Goal: Task Accomplishment & Management: Manage account settings

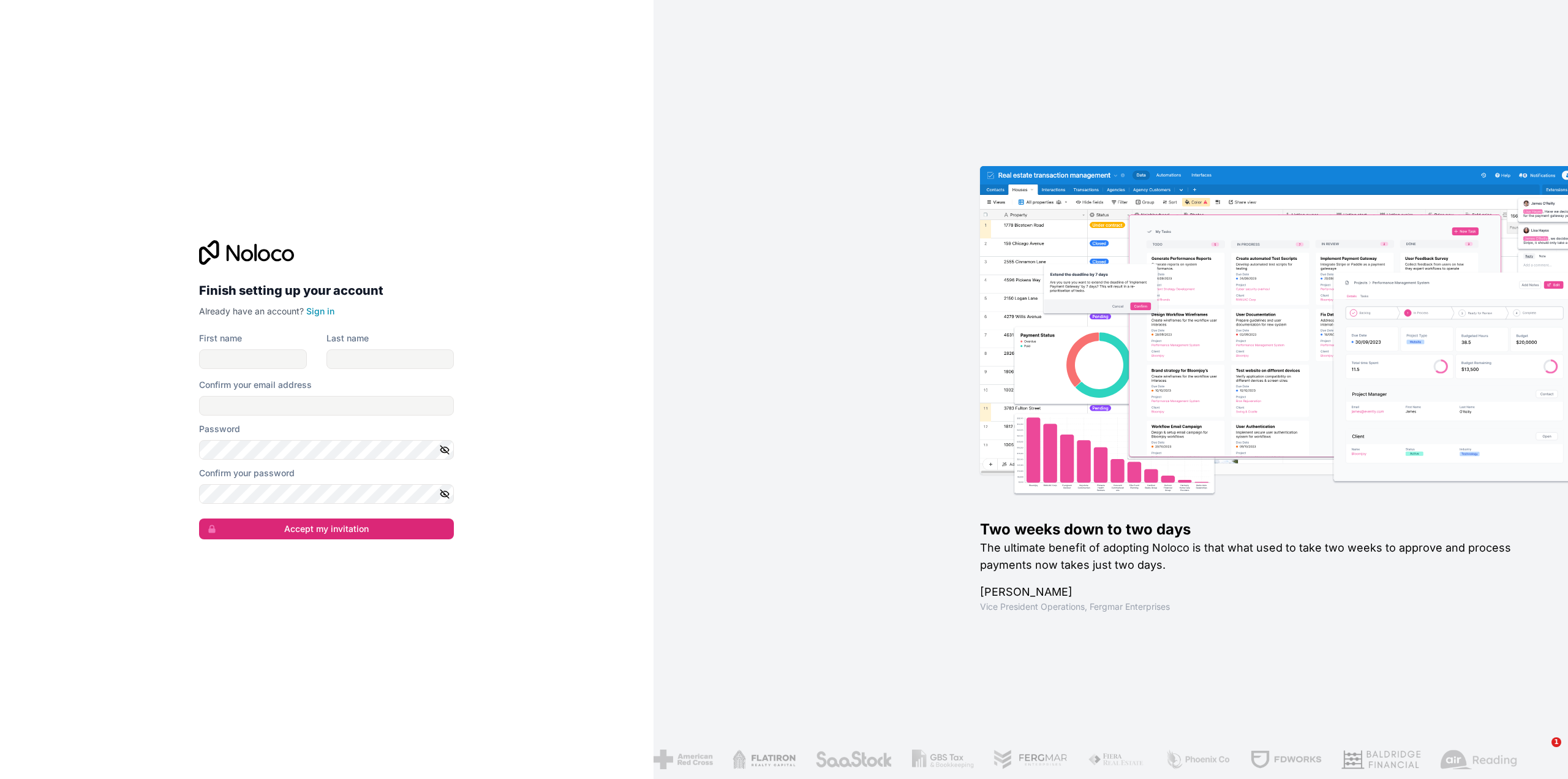
drag, startPoint x: 447, startPoint y: 442, endPoint x: 469, endPoint y: 447, distance: 22.6
click at [447, 441] on button "button" at bounding box center [446, 450] width 15 height 20
click at [449, 487] on button "button" at bounding box center [446, 494] width 15 height 20
click at [539, 442] on div "Finish setting up your account Already have an account? Sign in First name Last…" at bounding box center [327, 390] width 653 height 779
click at [316, 310] on link "Sign in" at bounding box center [320, 311] width 28 height 10
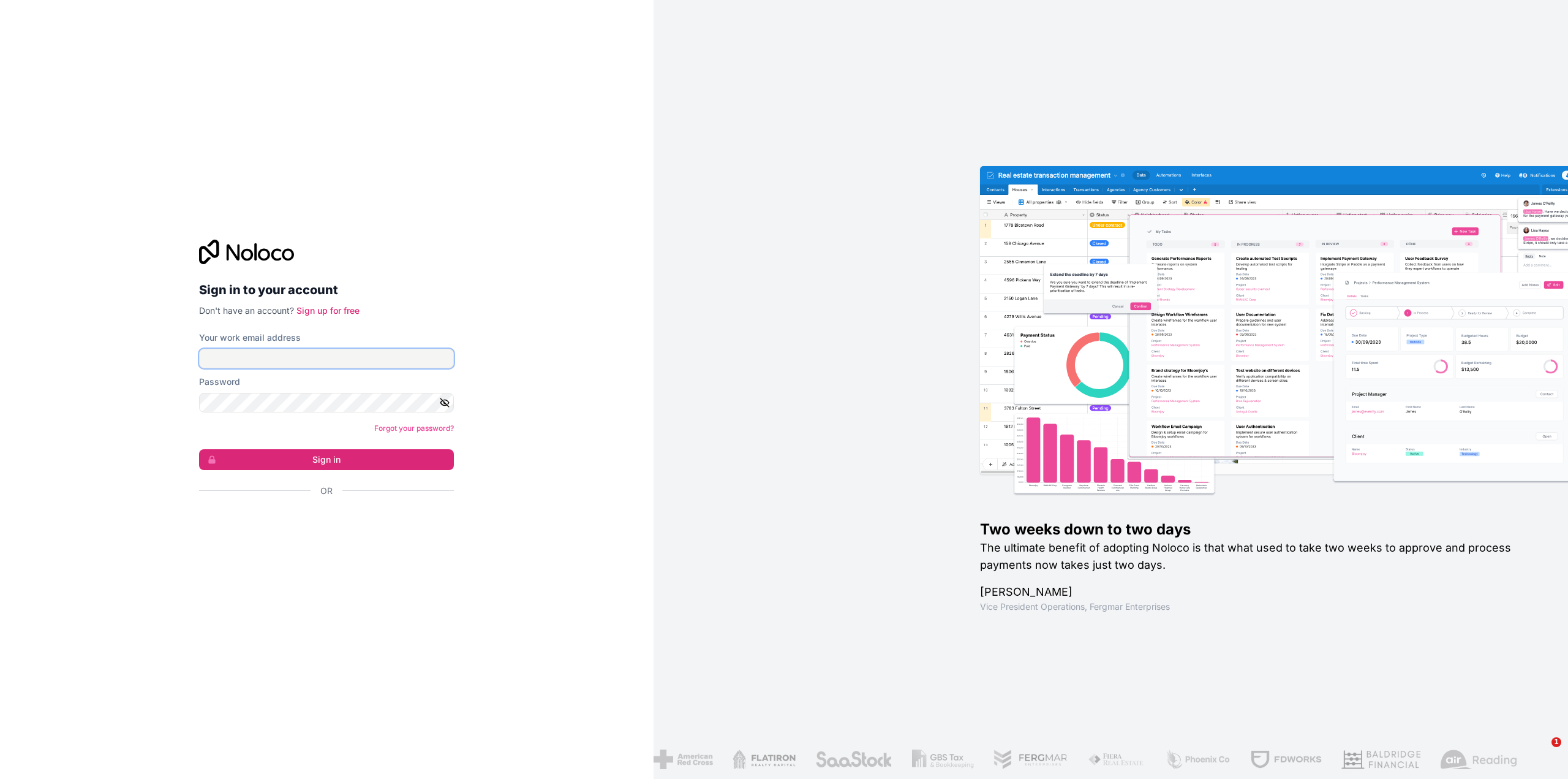
type input "**********"
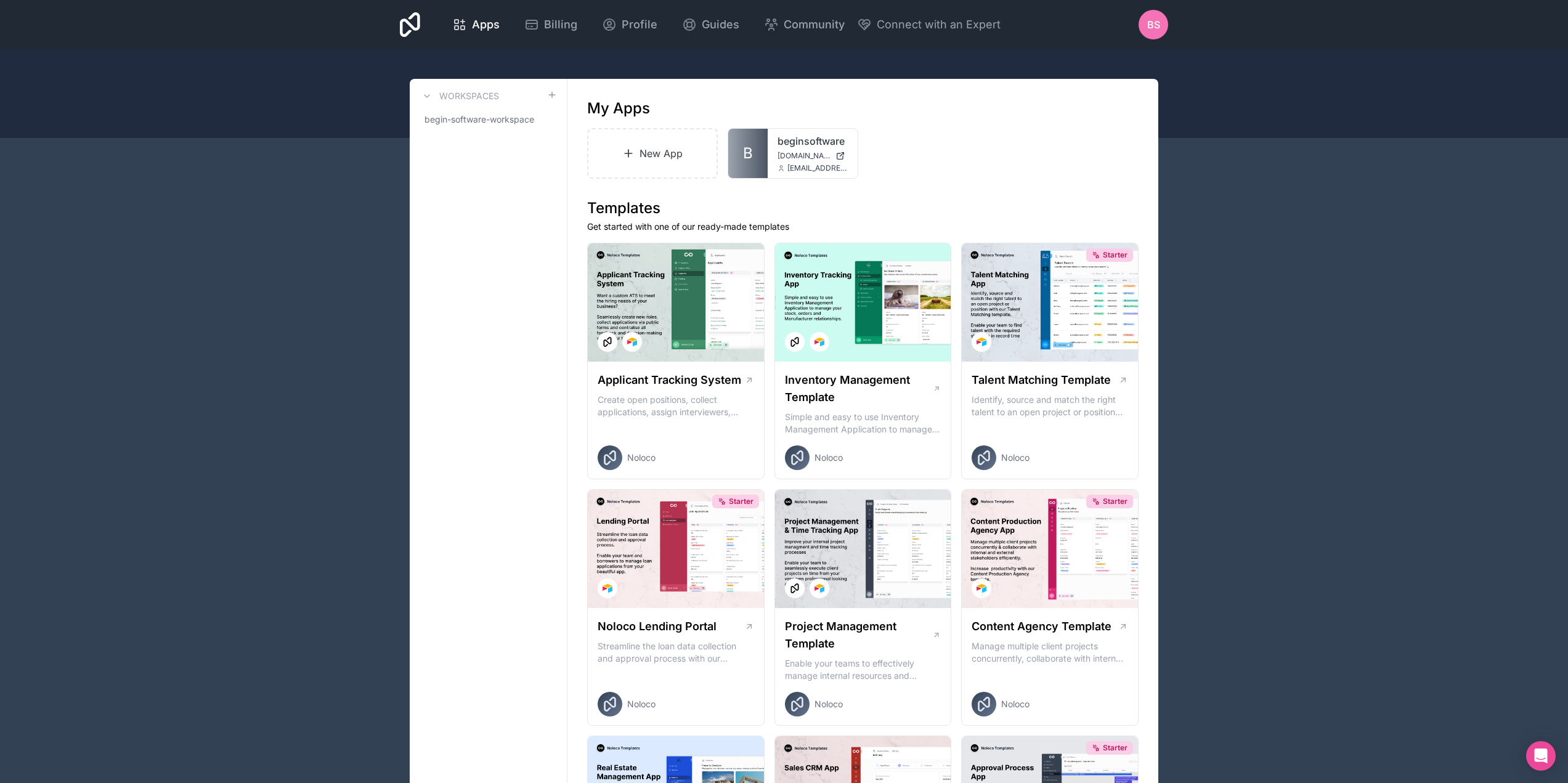
click at [1156, 8] on div "Apps Billing Profile Guides Community Connect with an Expert BS Billing Profile…" at bounding box center [784, 24] width 788 height 50
click at [1152, 14] on div "BS" at bounding box center [1154, 24] width 30 height 30
click at [538, 24] on icon at bounding box center [531, 24] width 15 height 15
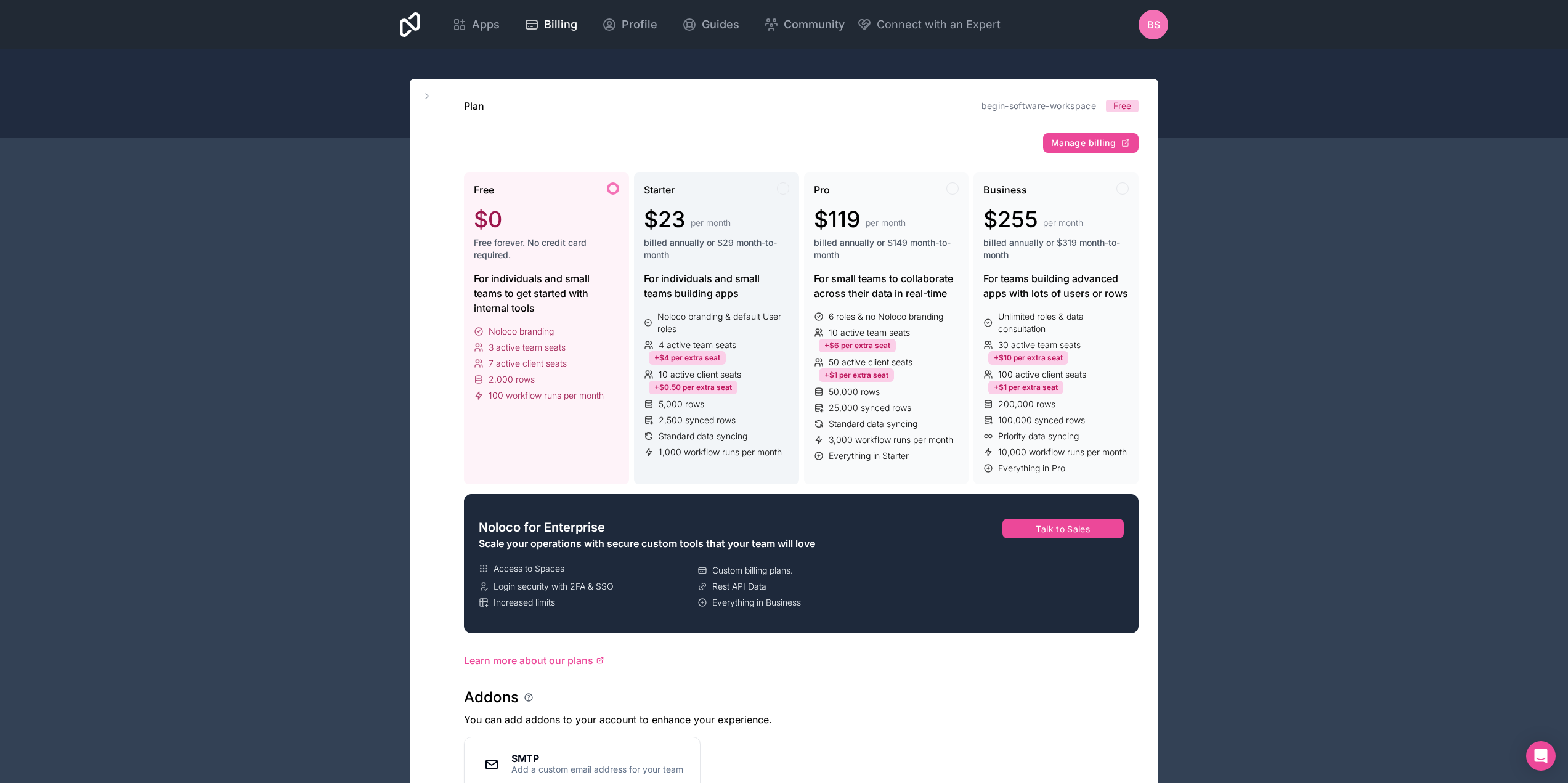
drag, startPoint x: 655, startPoint y: 213, endPoint x: 670, endPoint y: 208, distance: 15.8
click at [670, 208] on span "$23" at bounding box center [664, 219] width 42 height 24
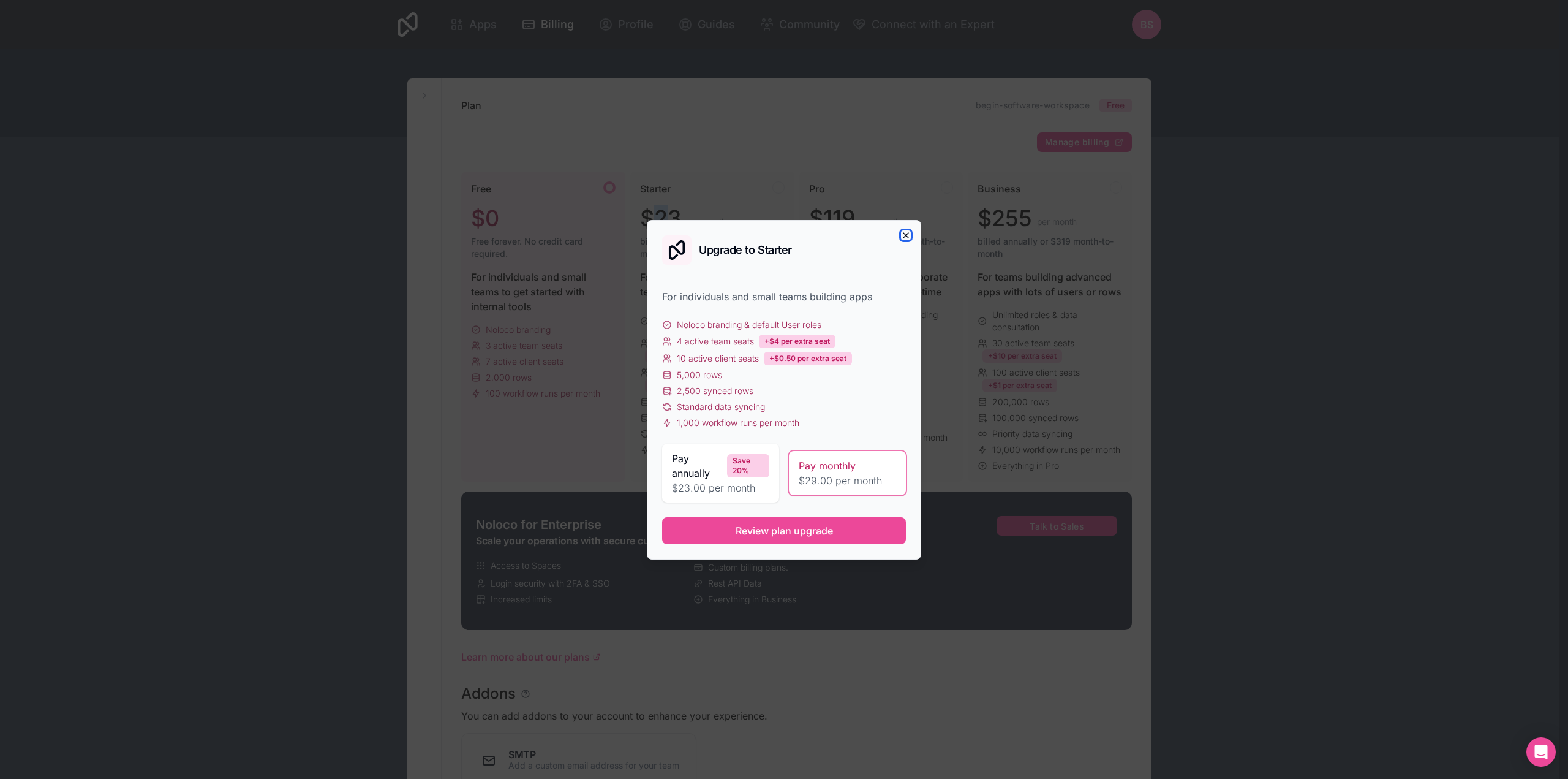
click at [902, 233] on icon "button" at bounding box center [905, 235] width 10 height 10
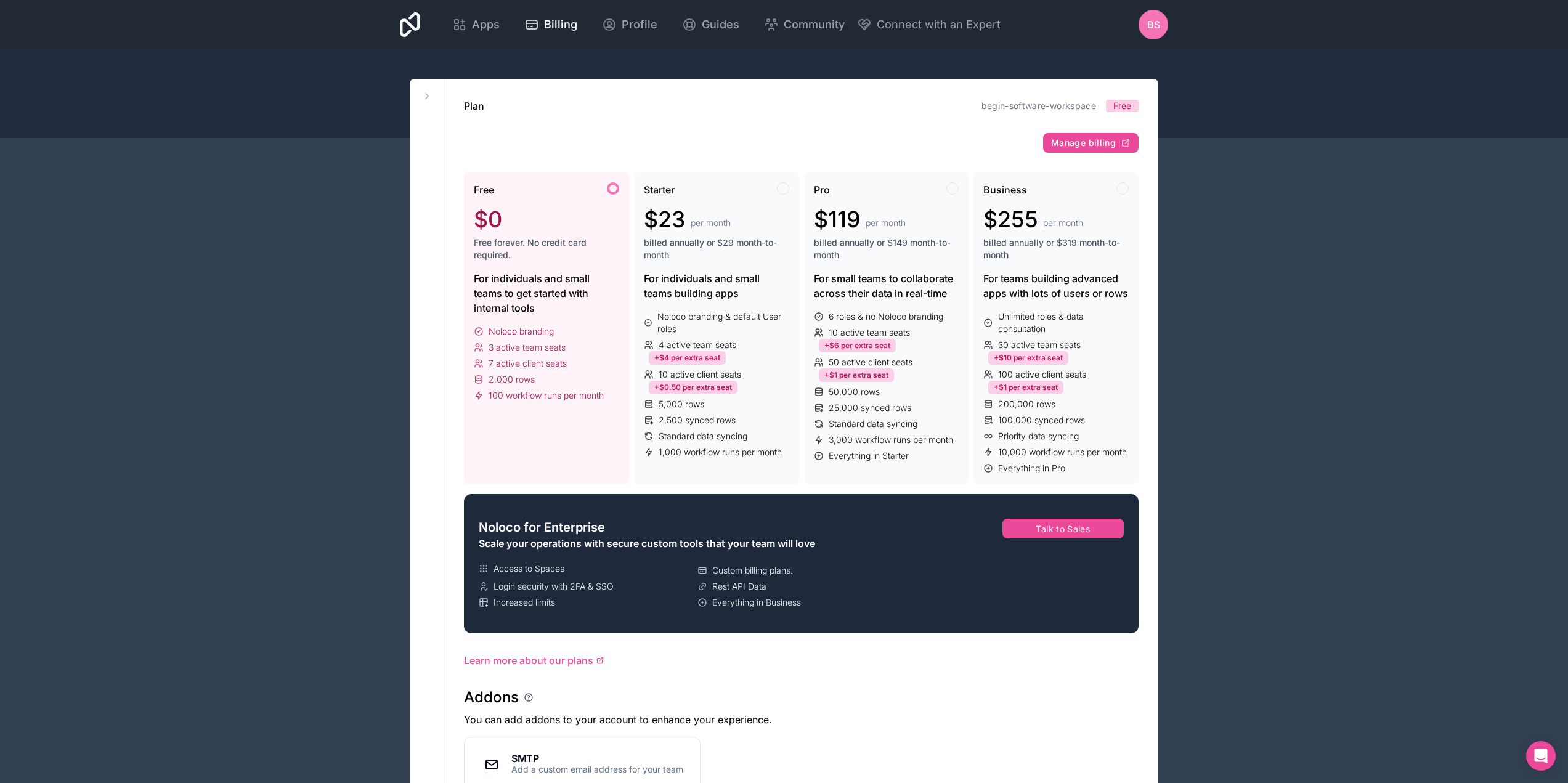
click at [885, 87] on div "Plan begin-software-workspace Free Manage billing Free $0 Free forever. No cred…" at bounding box center [801, 729] width 714 height 1300
click at [334, 102] on div at bounding box center [784, 94] width 1568 height 89
click at [1149, 33] on div "BS" at bounding box center [1154, 24] width 30 height 30
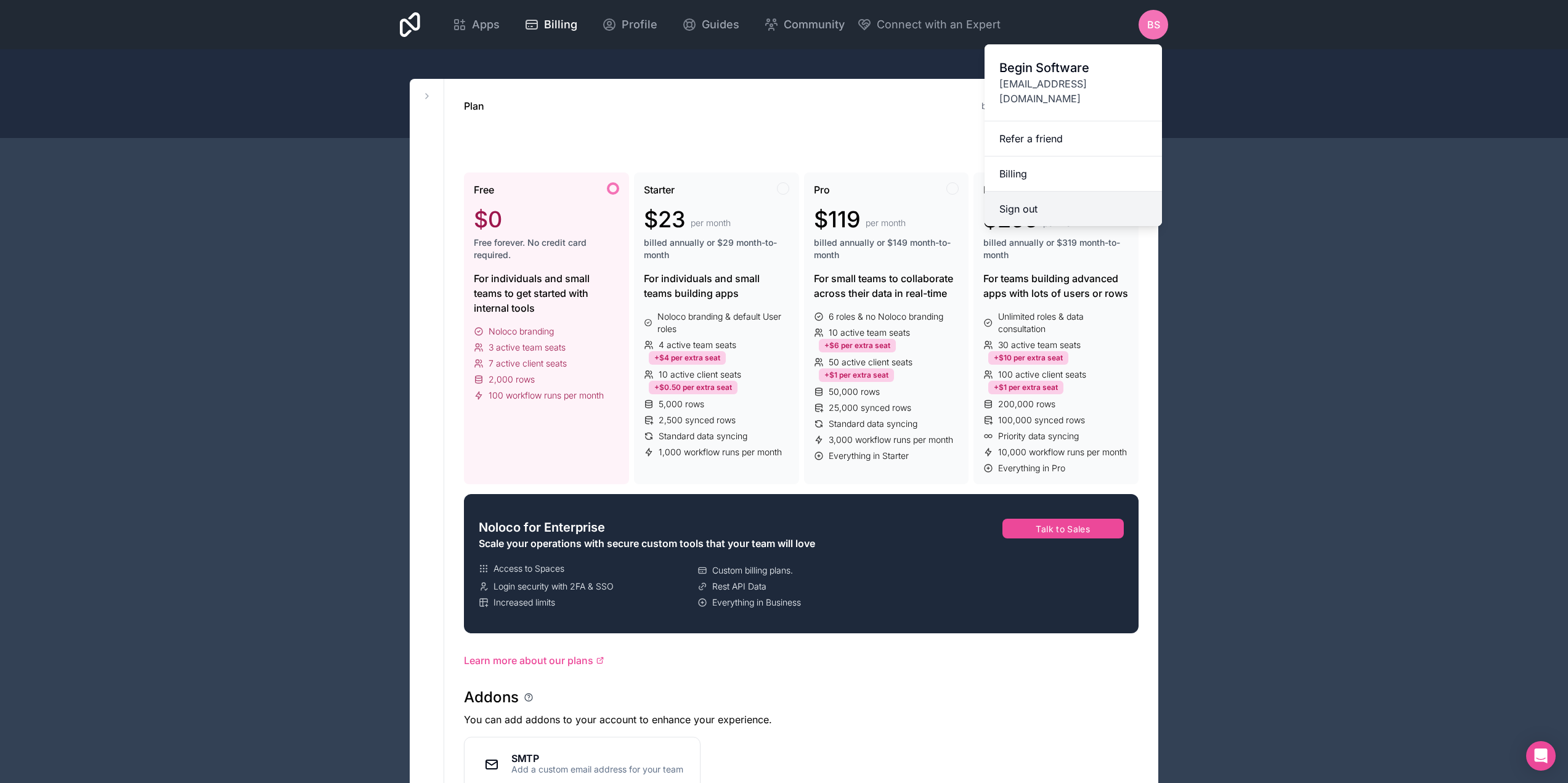
click at [1025, 206] on button "Sign out" at bounding box center [1073, 209] width 178 height 35
